Goal: Transaction & Acquisition: Book appointment/travel/reservation

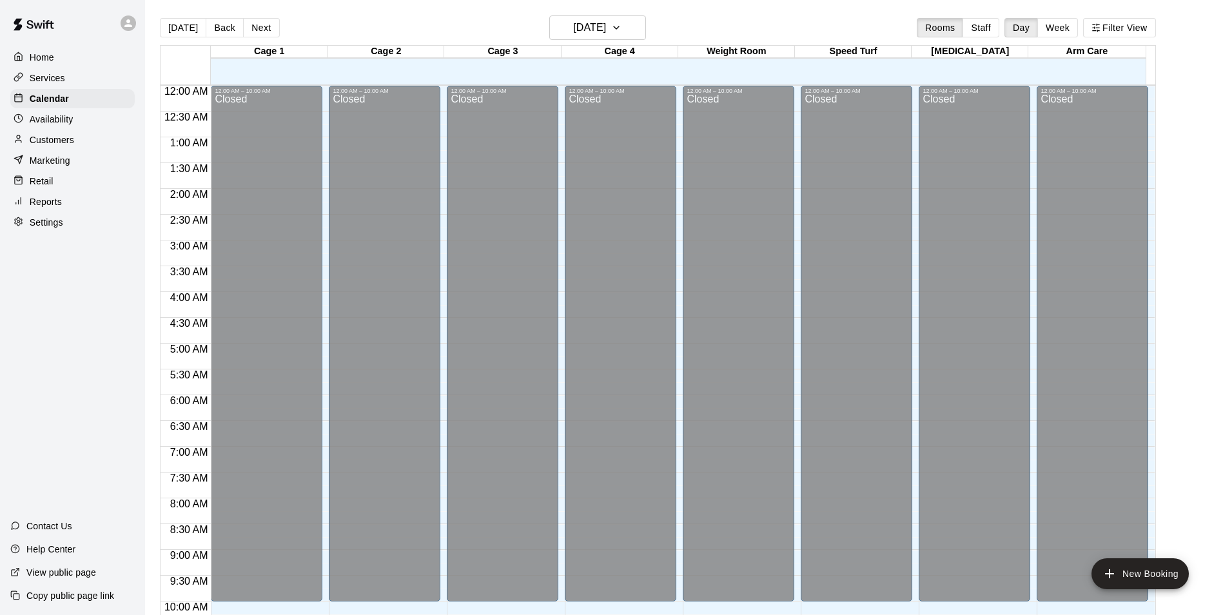
scroll to position [655, 0]
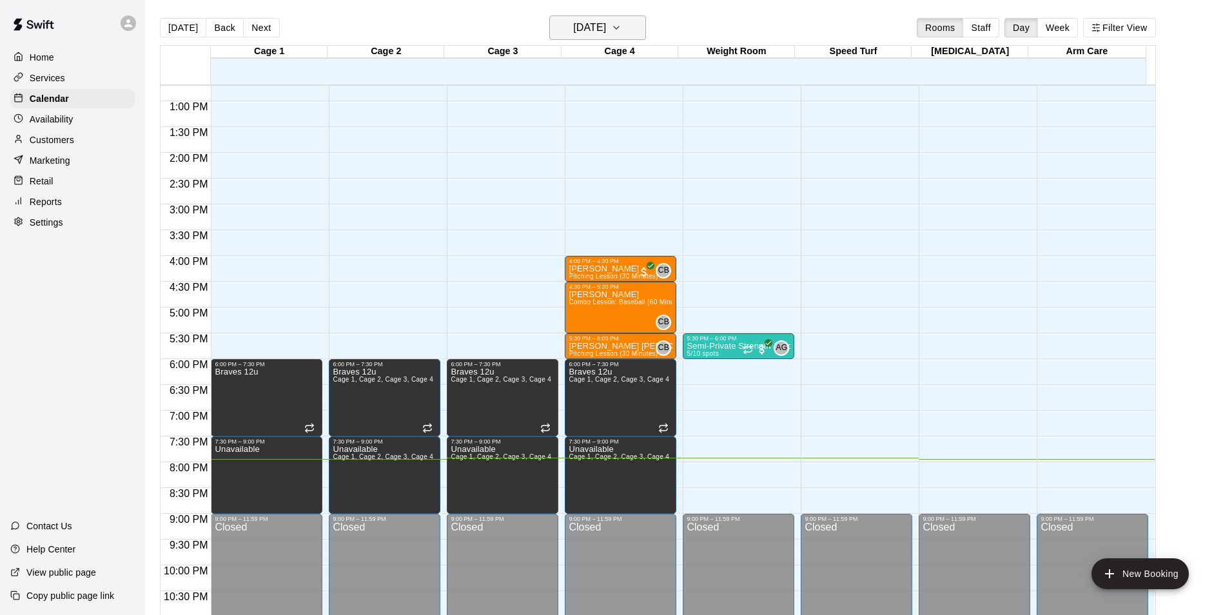
click at [621, 24] on icon "button" at bounding box center [616, 27] width 10 height 15
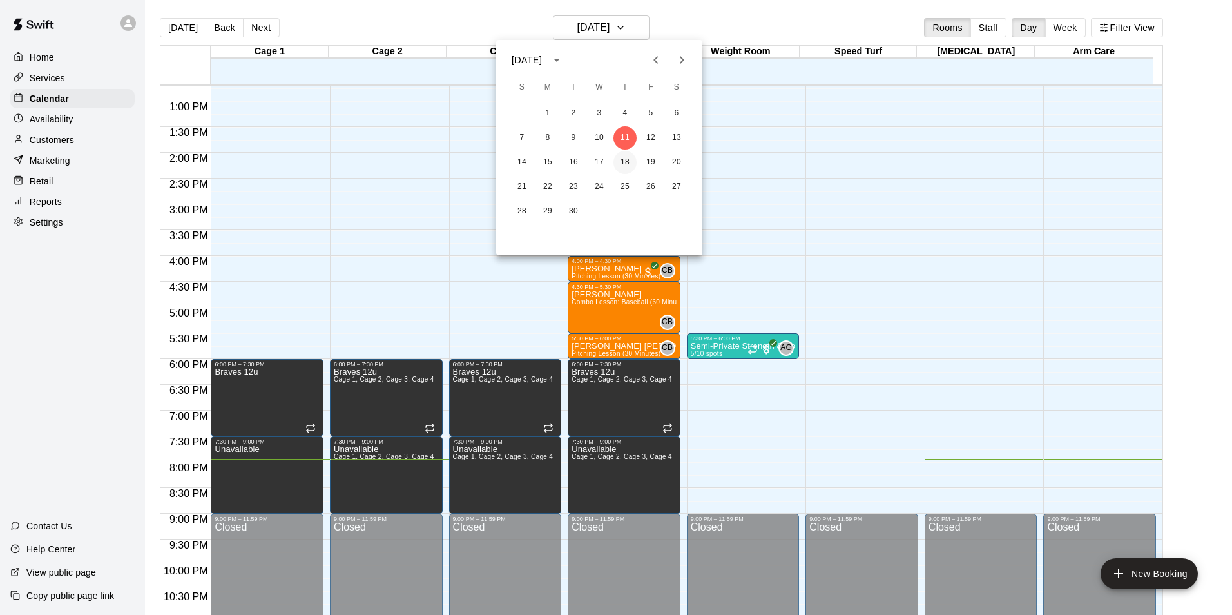
click at [626, 163] on button "18" at bounding box center [625, 162] width 23 height 23
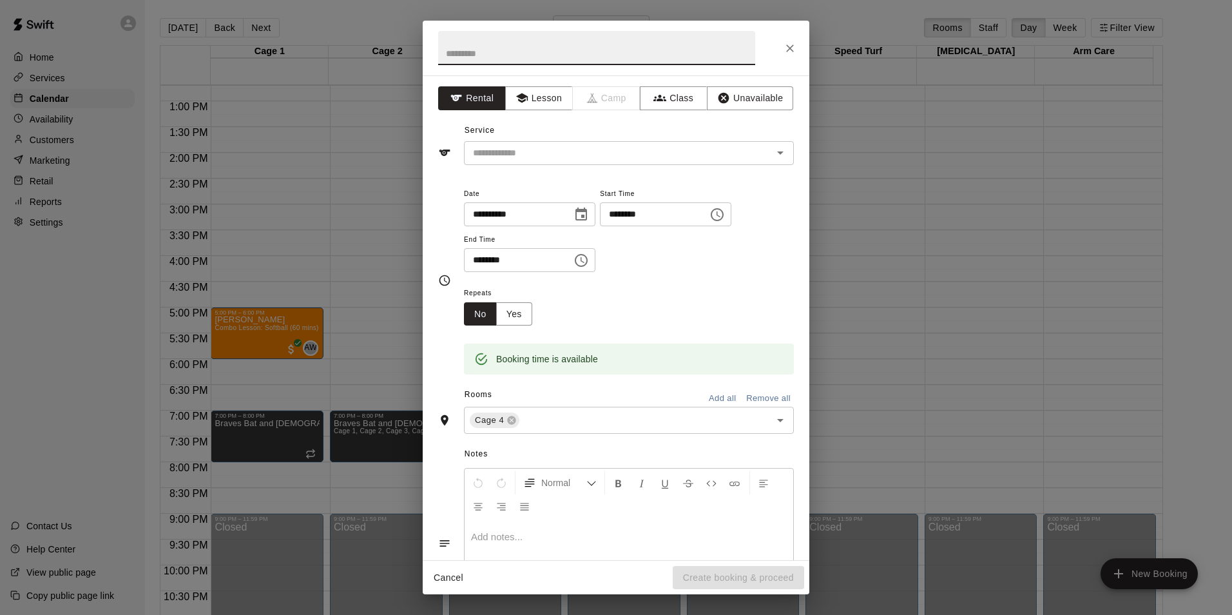
click at [634, 57] on input "text" at bounding box center [596, 48] width 317 height 34
type input "**********"
click at [599, 152] on input "text" at bounding box center [610, 153] width 284 height 16
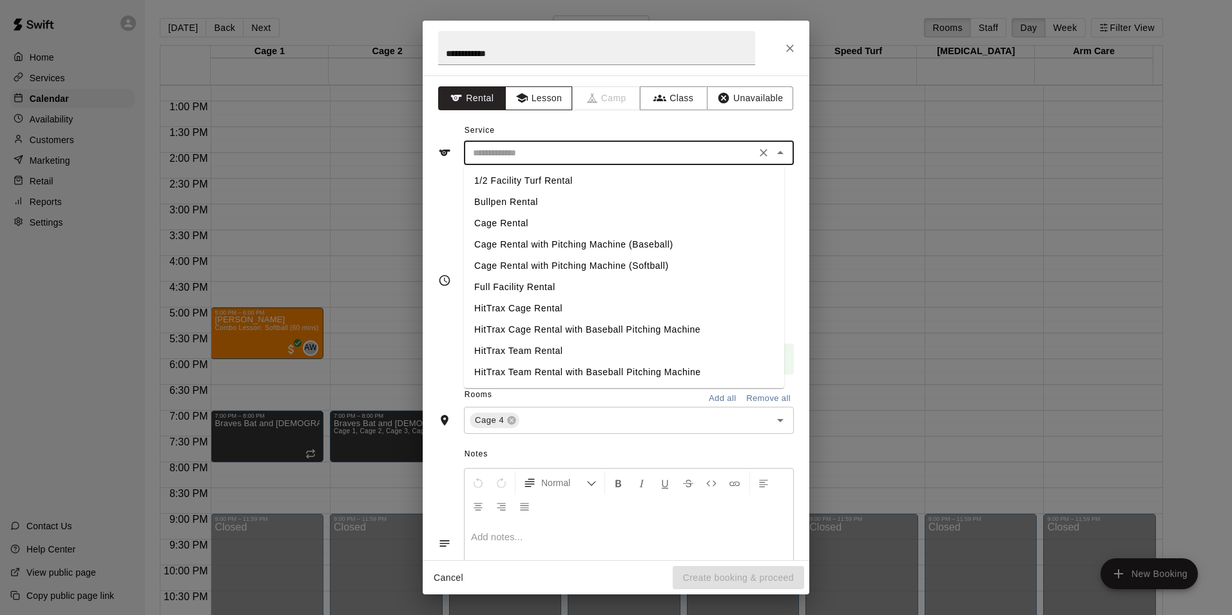
click at [532, 102] on button "Lesson" at bounding box center [539, 98] width 68 height 24
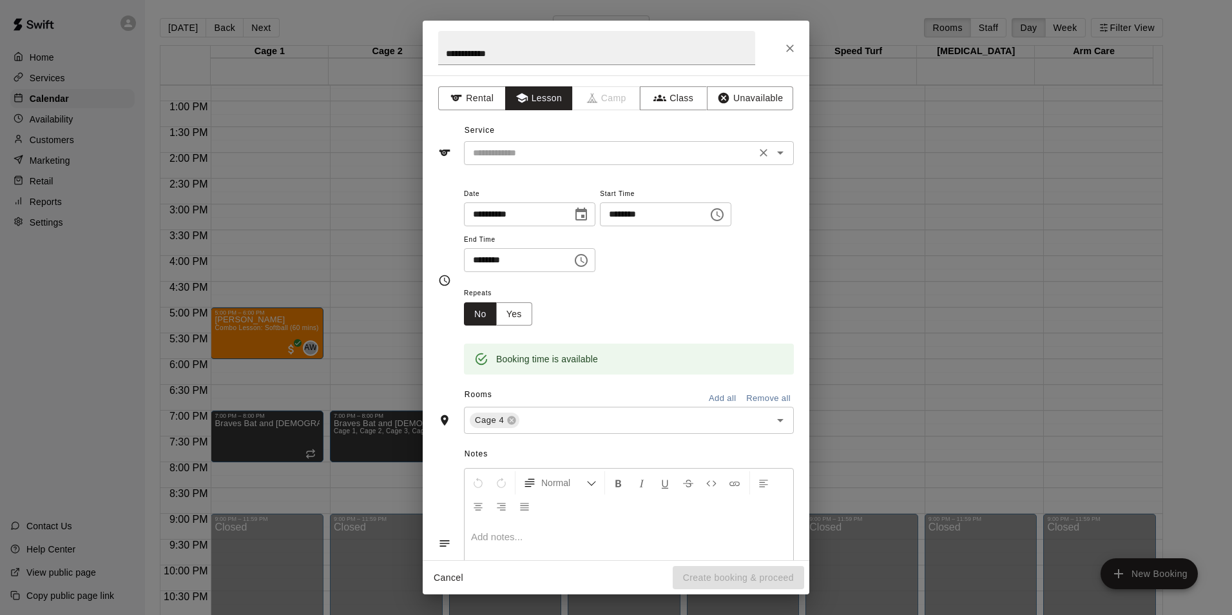
click at [531, 151] on input "text" at bounding box center [610, 153] width 284 height 16
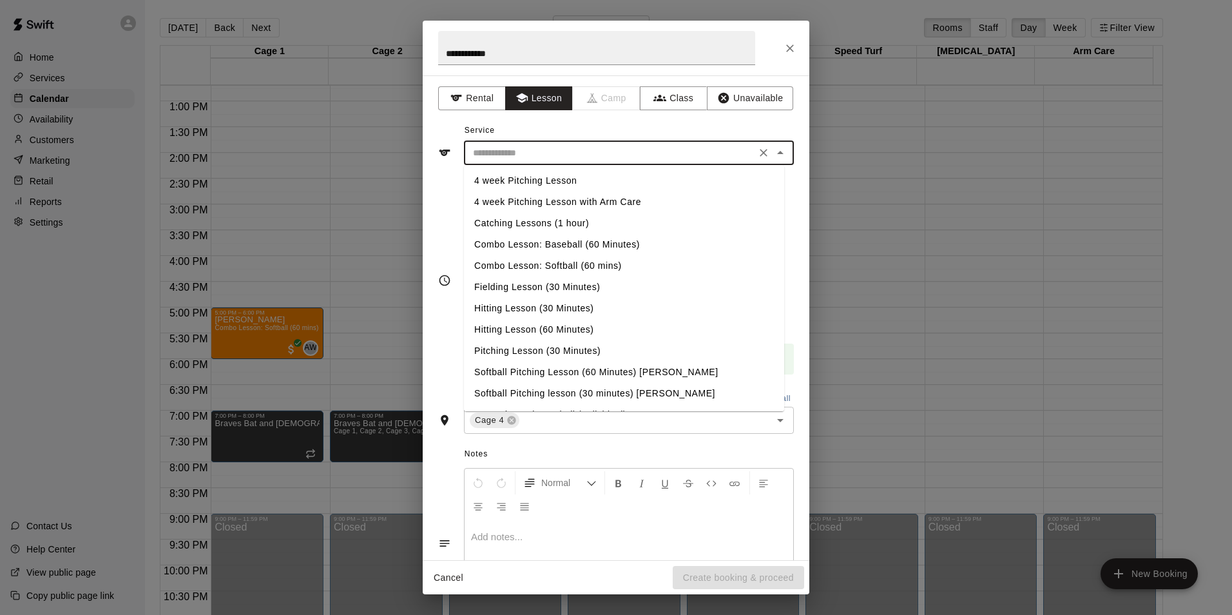
click at [520, 348] on li "Pitching Lesson (30 Minutes)" at bounding box center [624, 350] width 320 height 21
type input "**********"
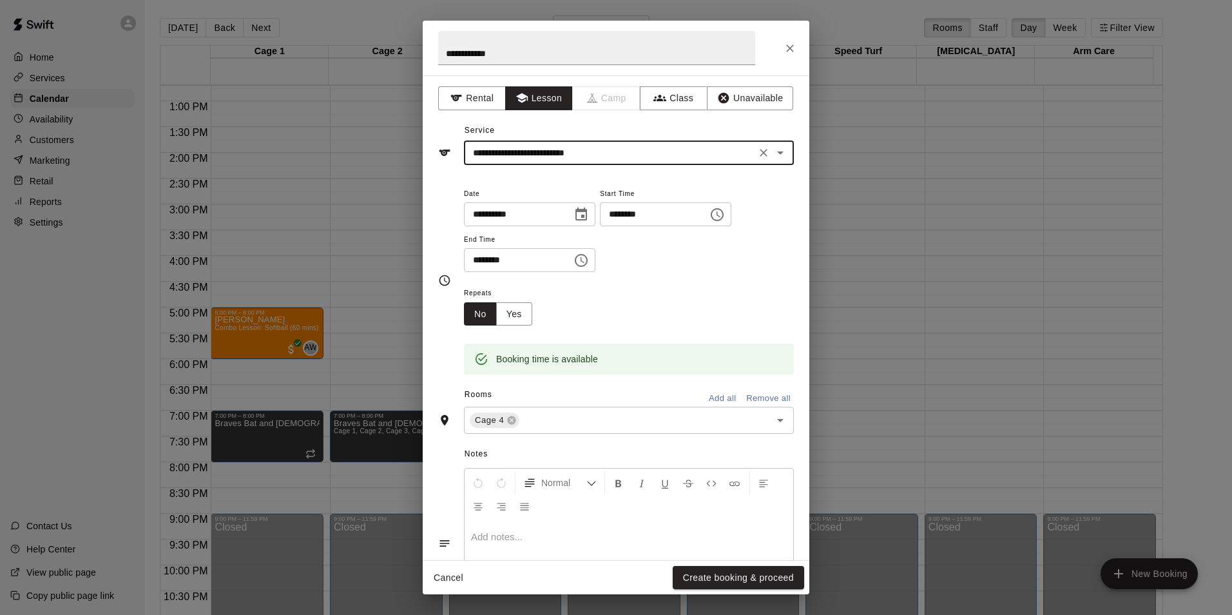
click at [608, 301] on div "Repeats No Yes" at bounding box center [629, 305] width 330 height 41
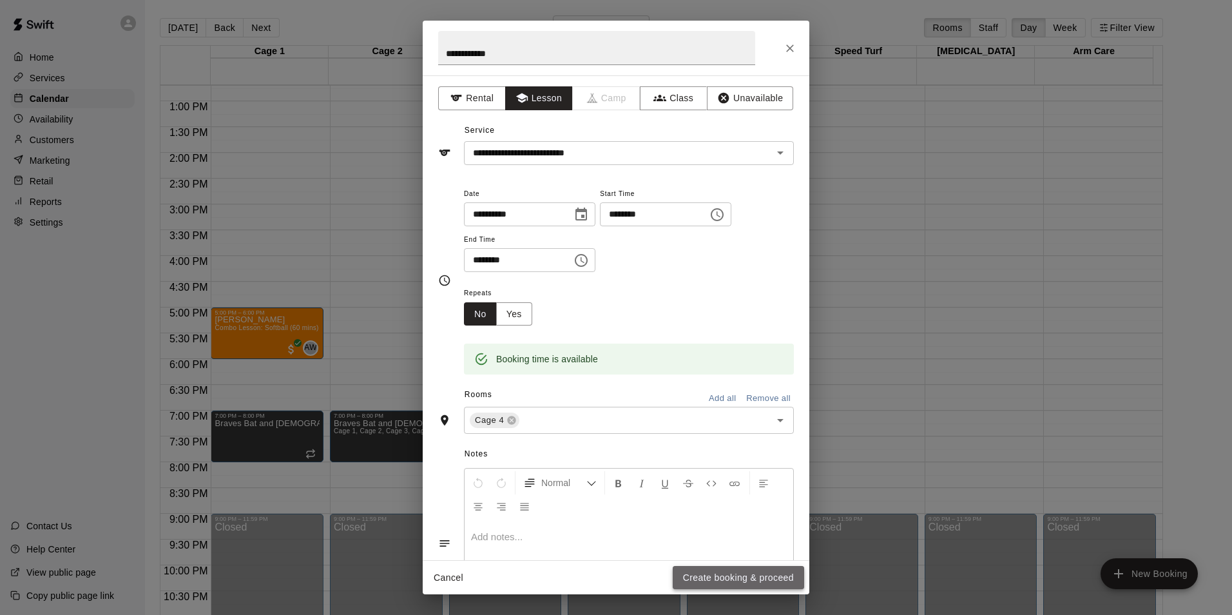
click at [744, 576] on button "Create booking & proceed" at bounding box center [738, 578] width 131 height 24
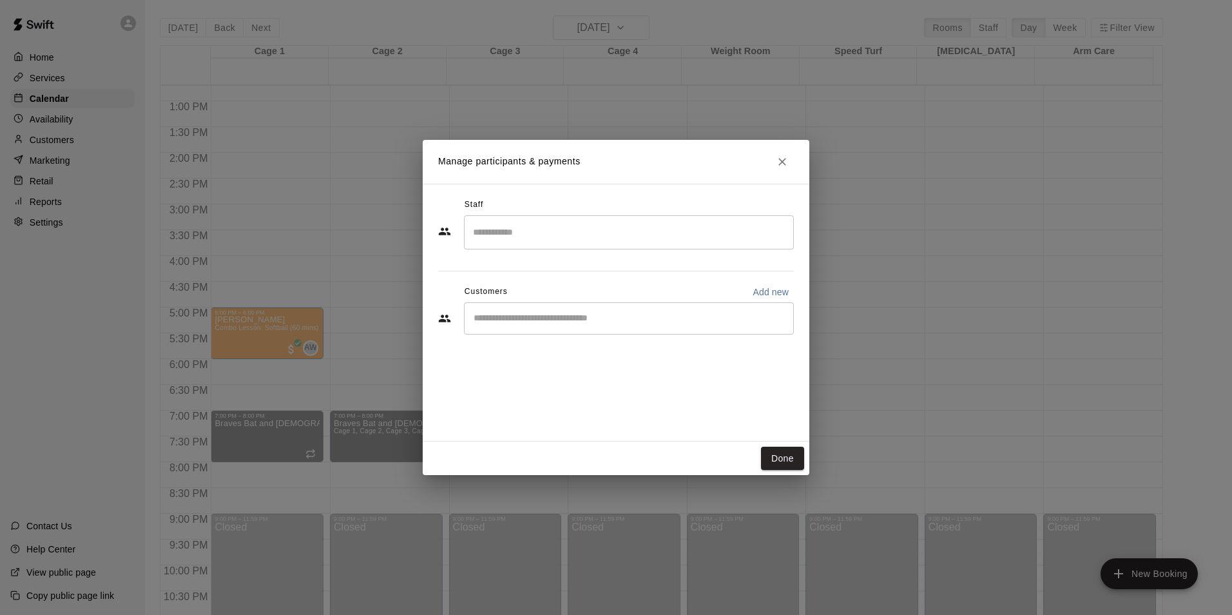
click at [511, 232] on input "Search staff" at bounding box center [629, 232] width 318 height 23
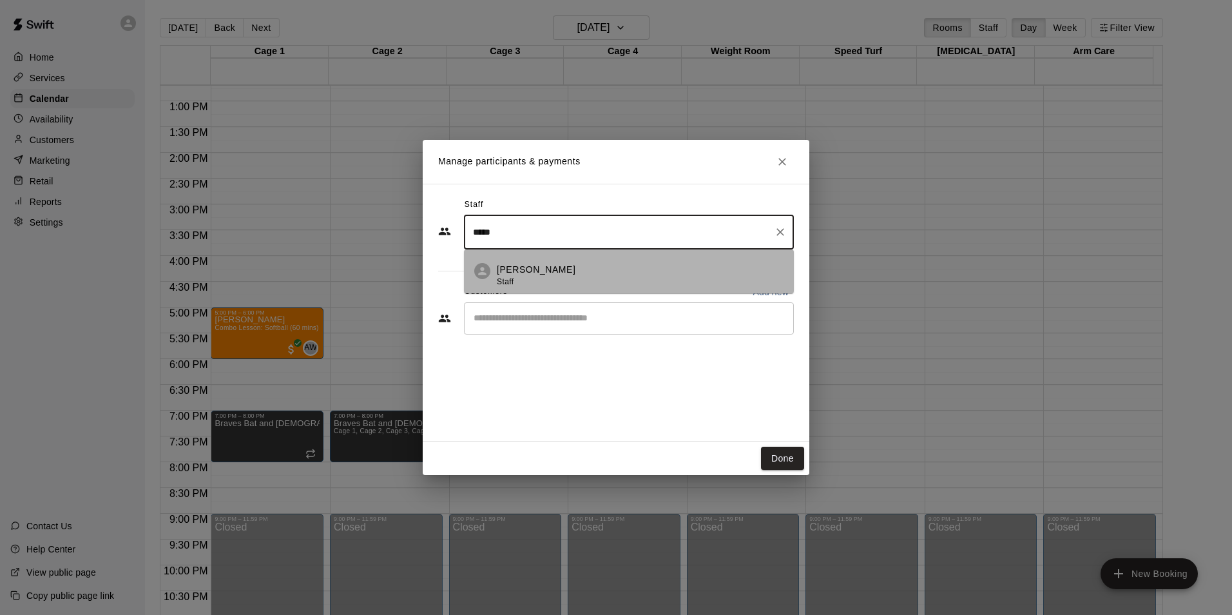
click at [522, 273] on p "[PERSON_NAME]" at bounding box center [536, 270] width 79 height 14
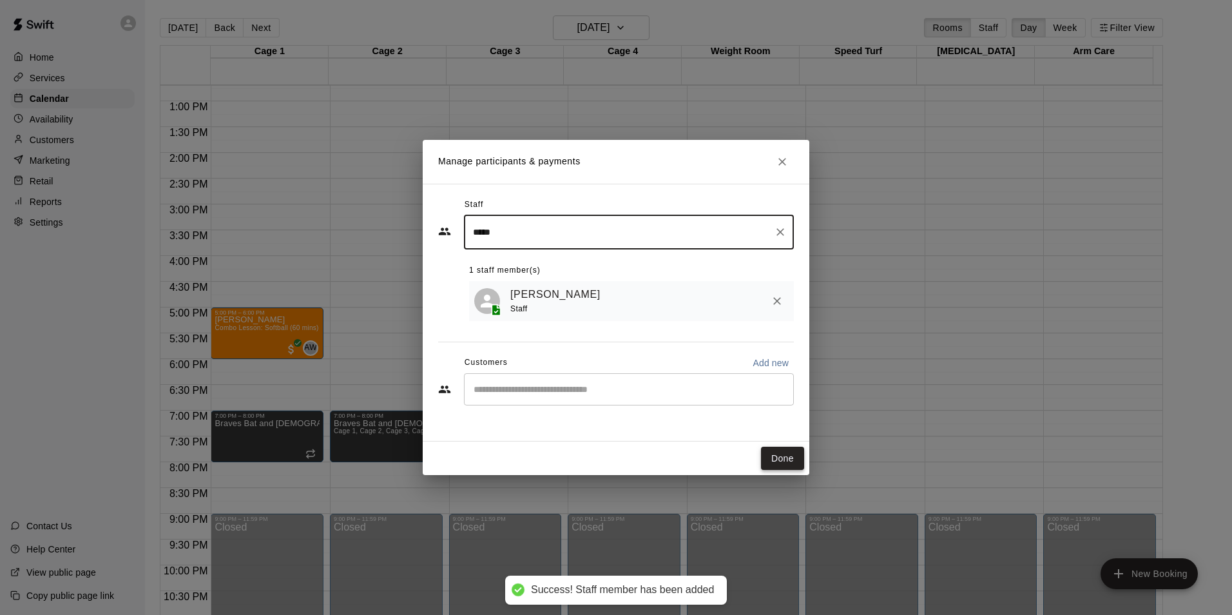
type input "*****"
click at [789, 461] on button "Done" at bounding box center [782, 459] width 43 height 24
